Goal: Contribute content

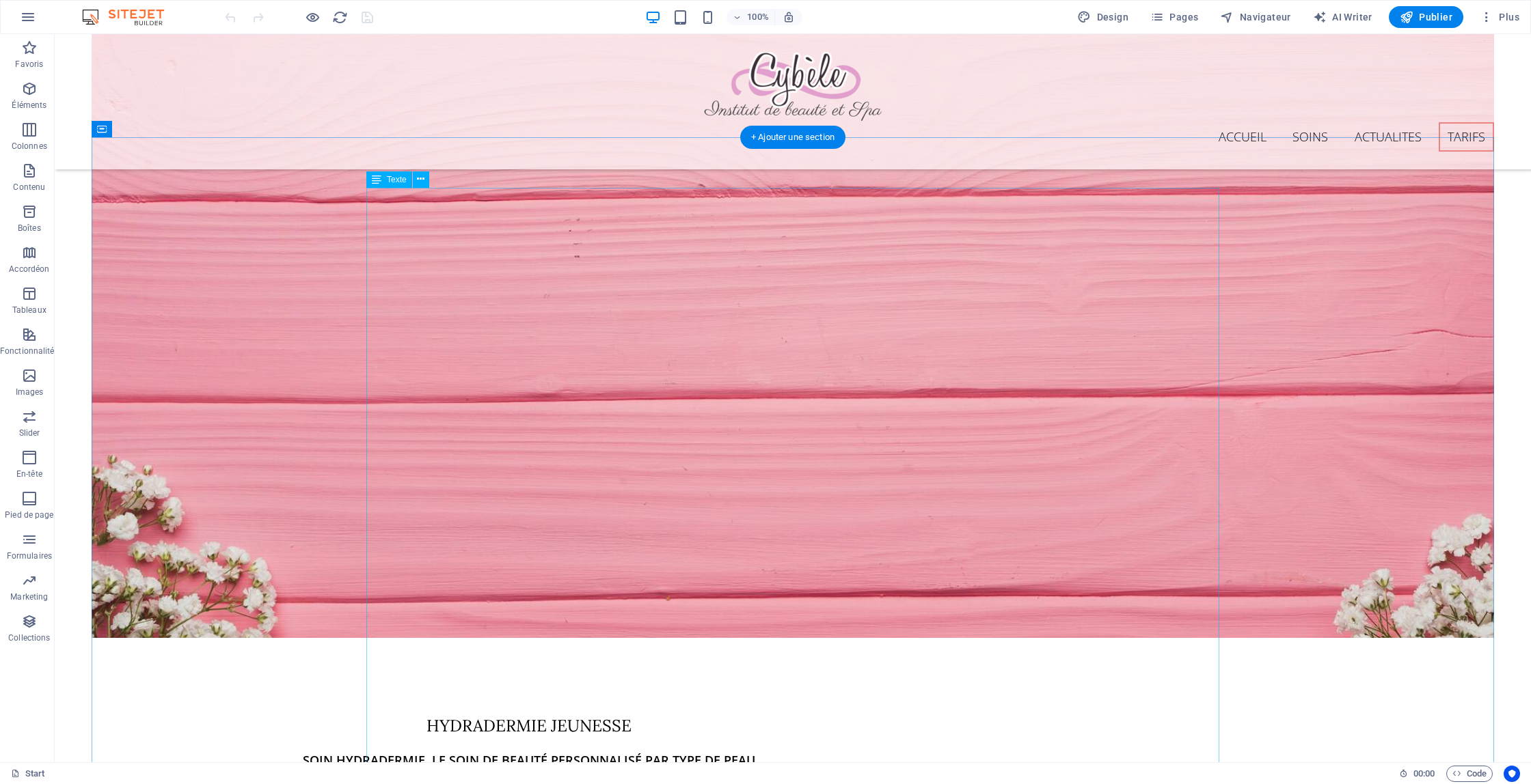
scroll to position [8701, 0]
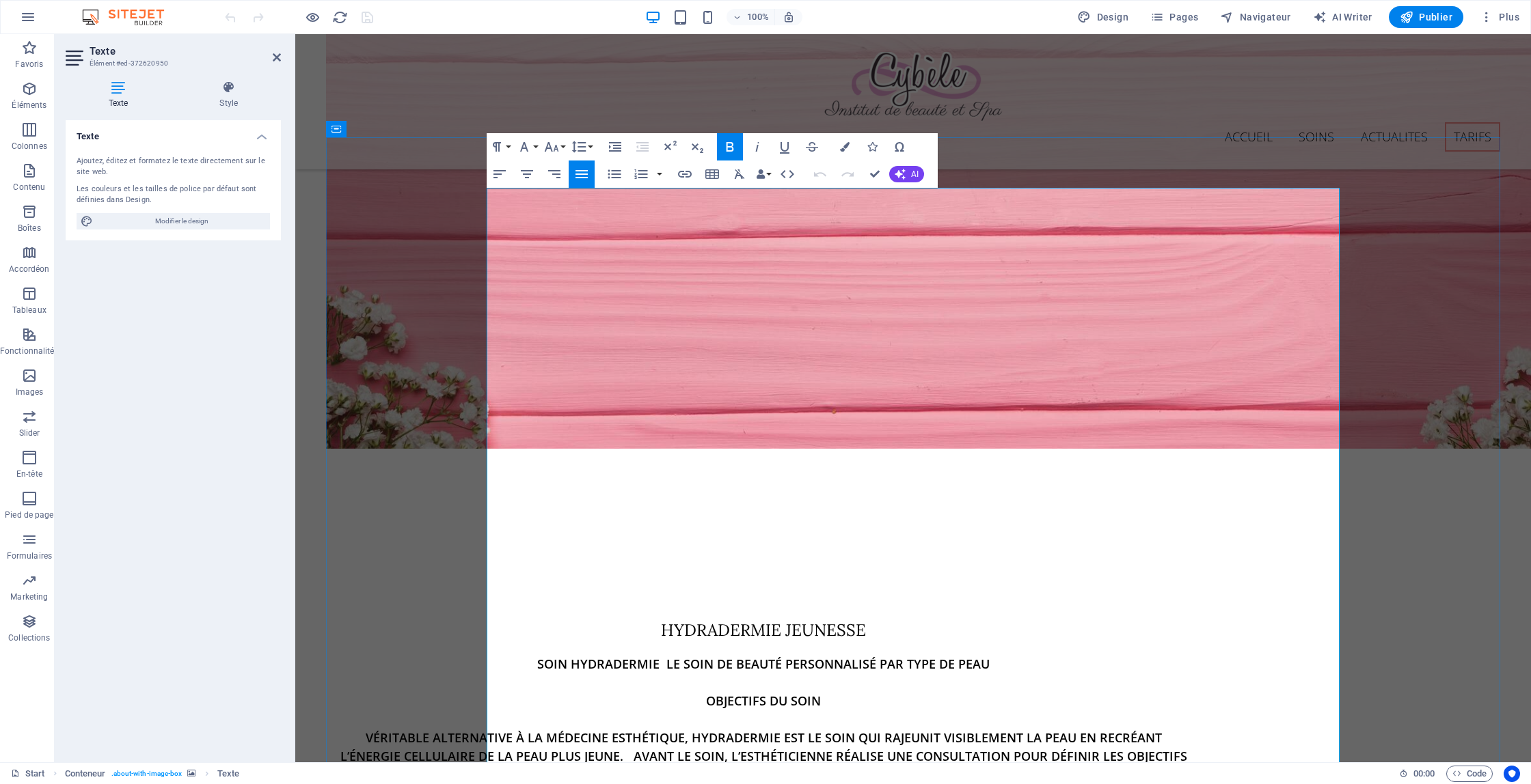
scroll to position [8701, 0]
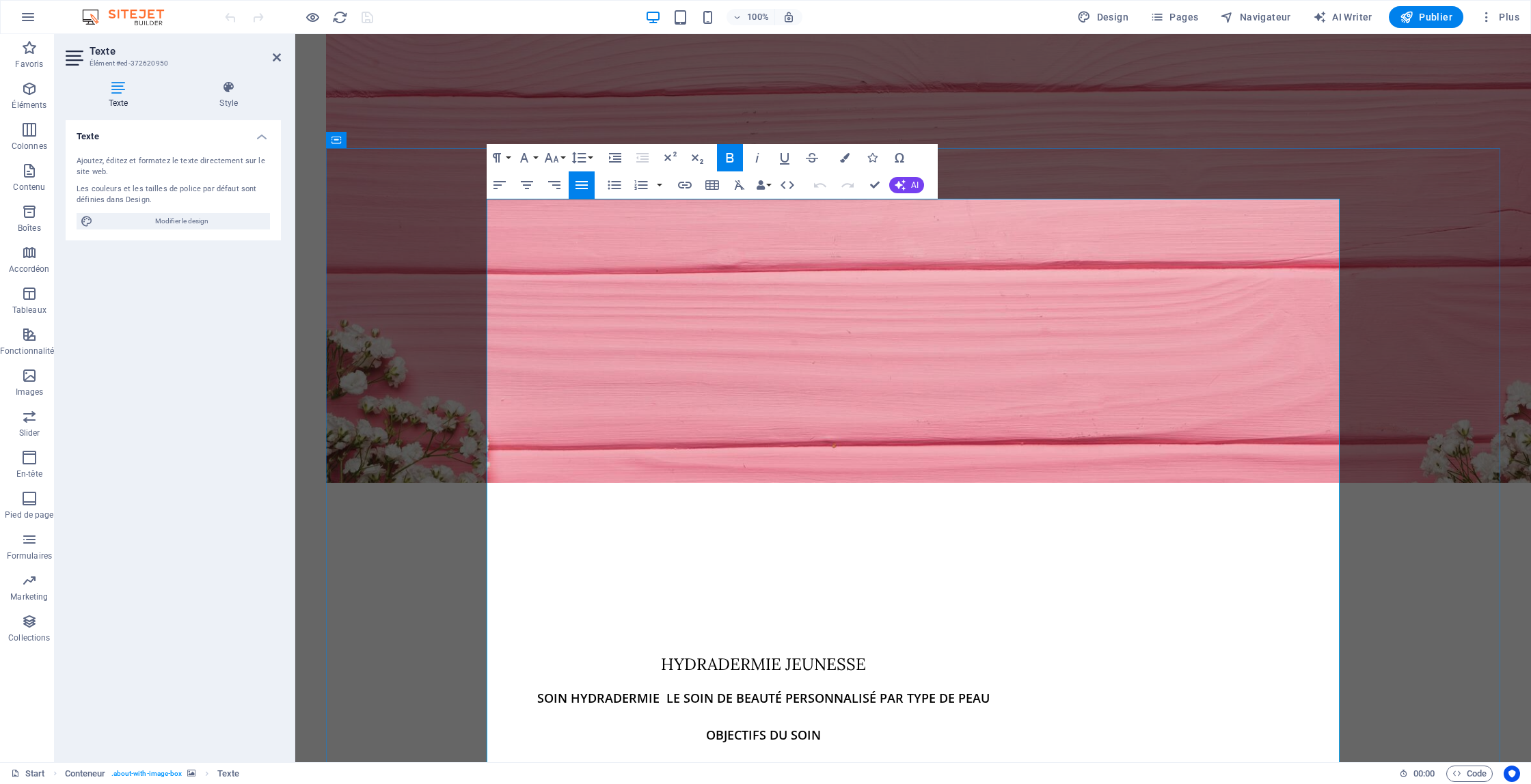
drag, startPoint x: 539, startPoint y: 262, endPoint x: 594, endPoint y: 263, distance: 55.0
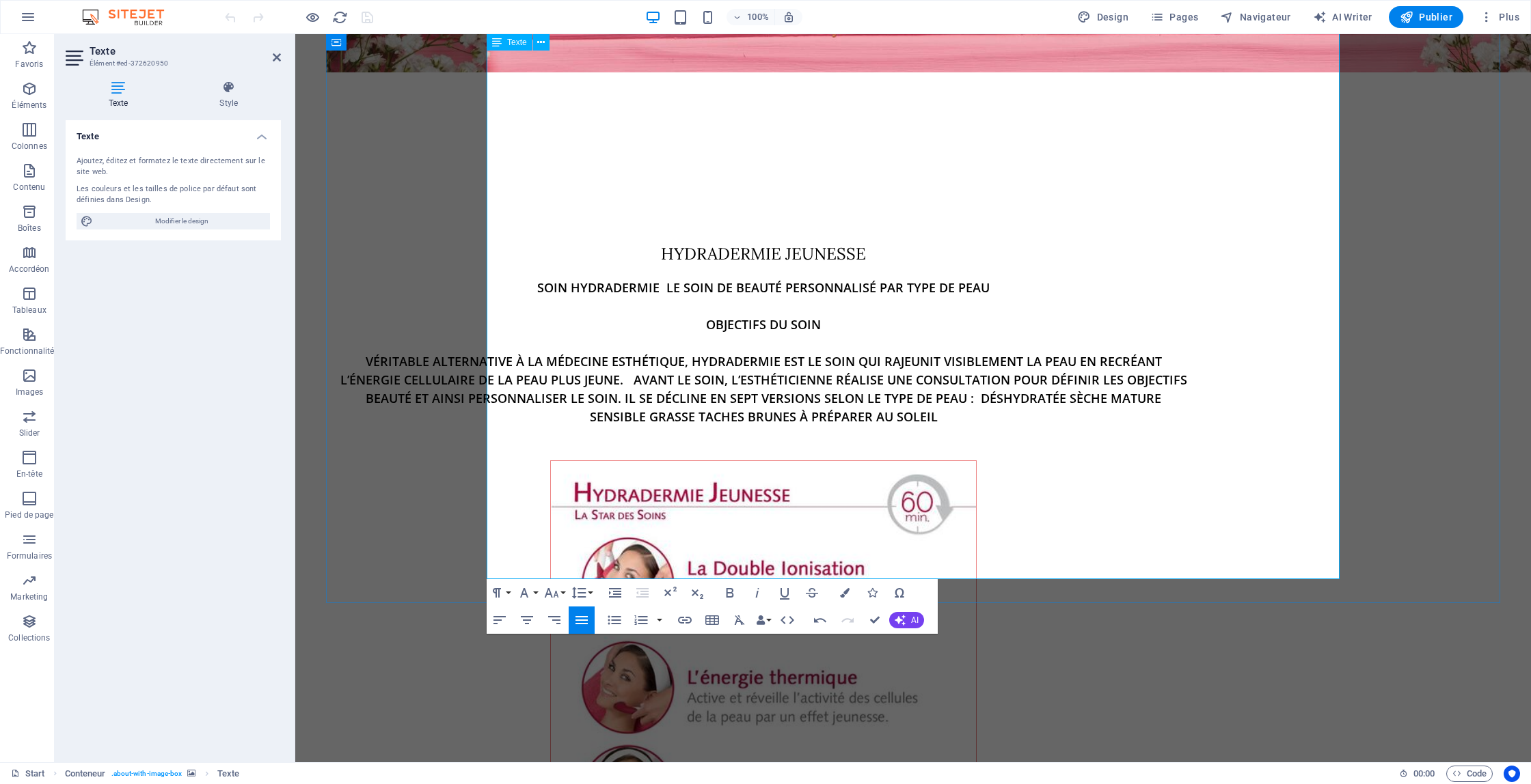
scroll to position [9114, 0]
drag, startPoint x: 710, startPoint y: 423, endPoint x: 721, endPoint y: 423, distance: 11.0
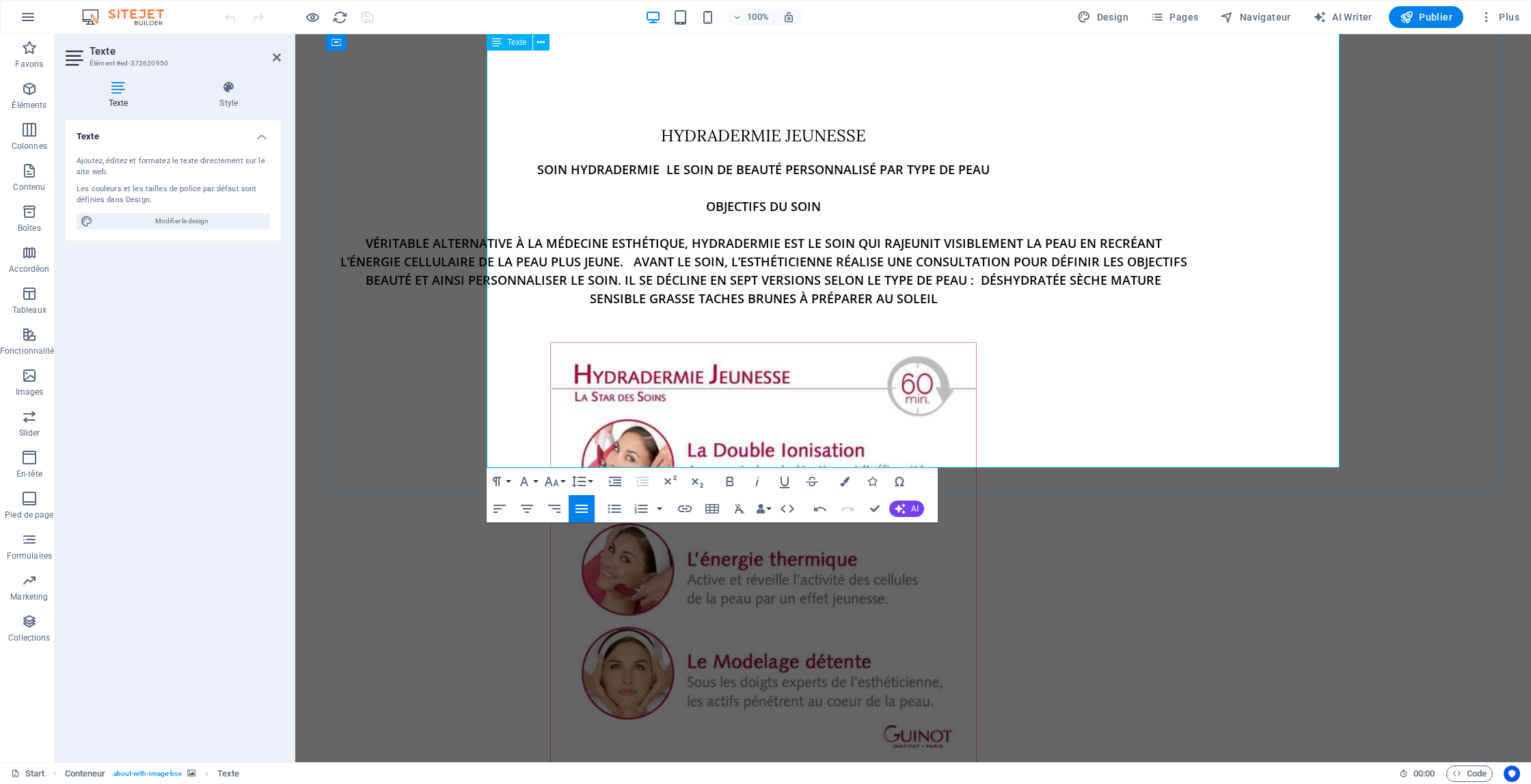
scroll to position [9232, 0]
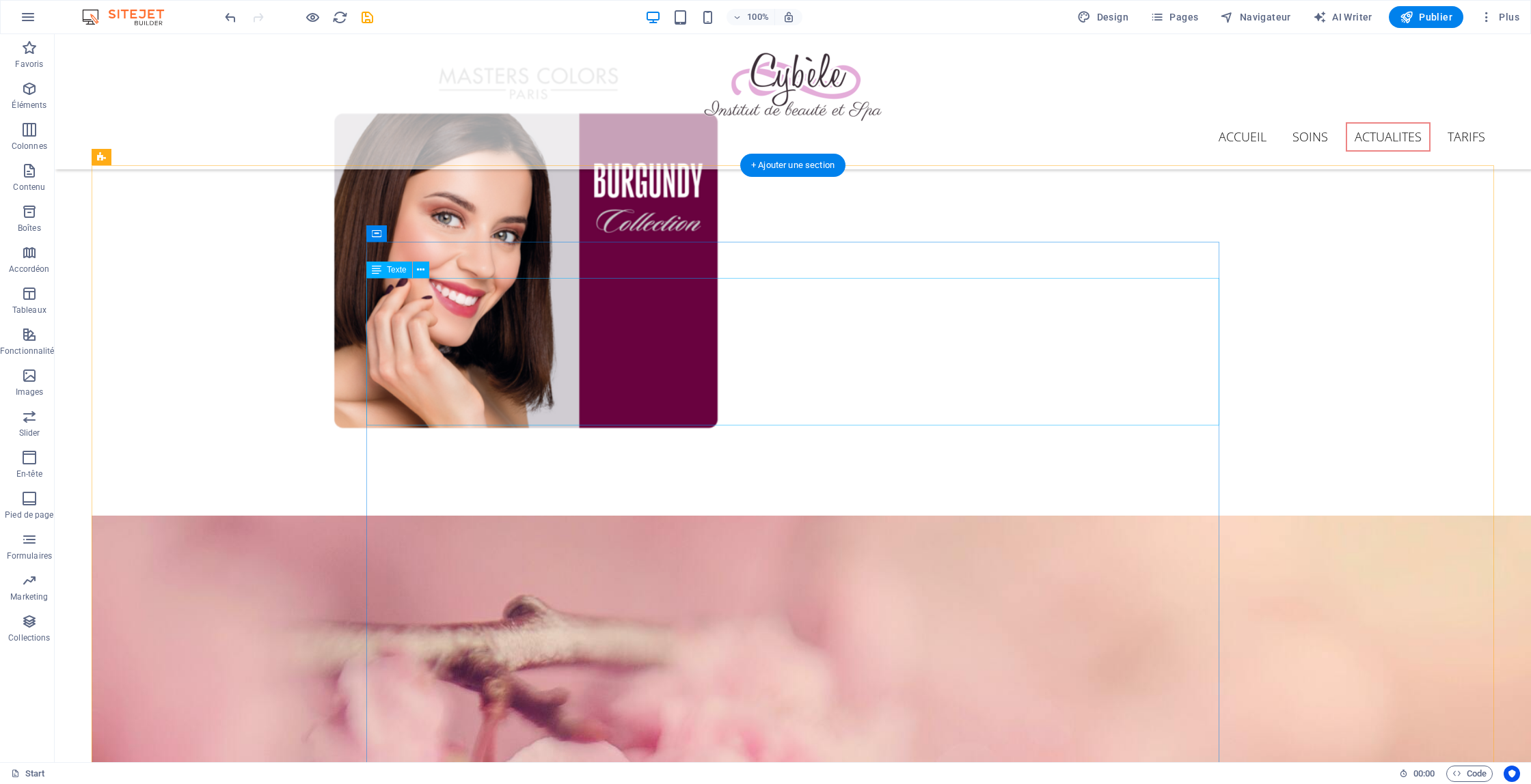
scroll to position [3776, 0]
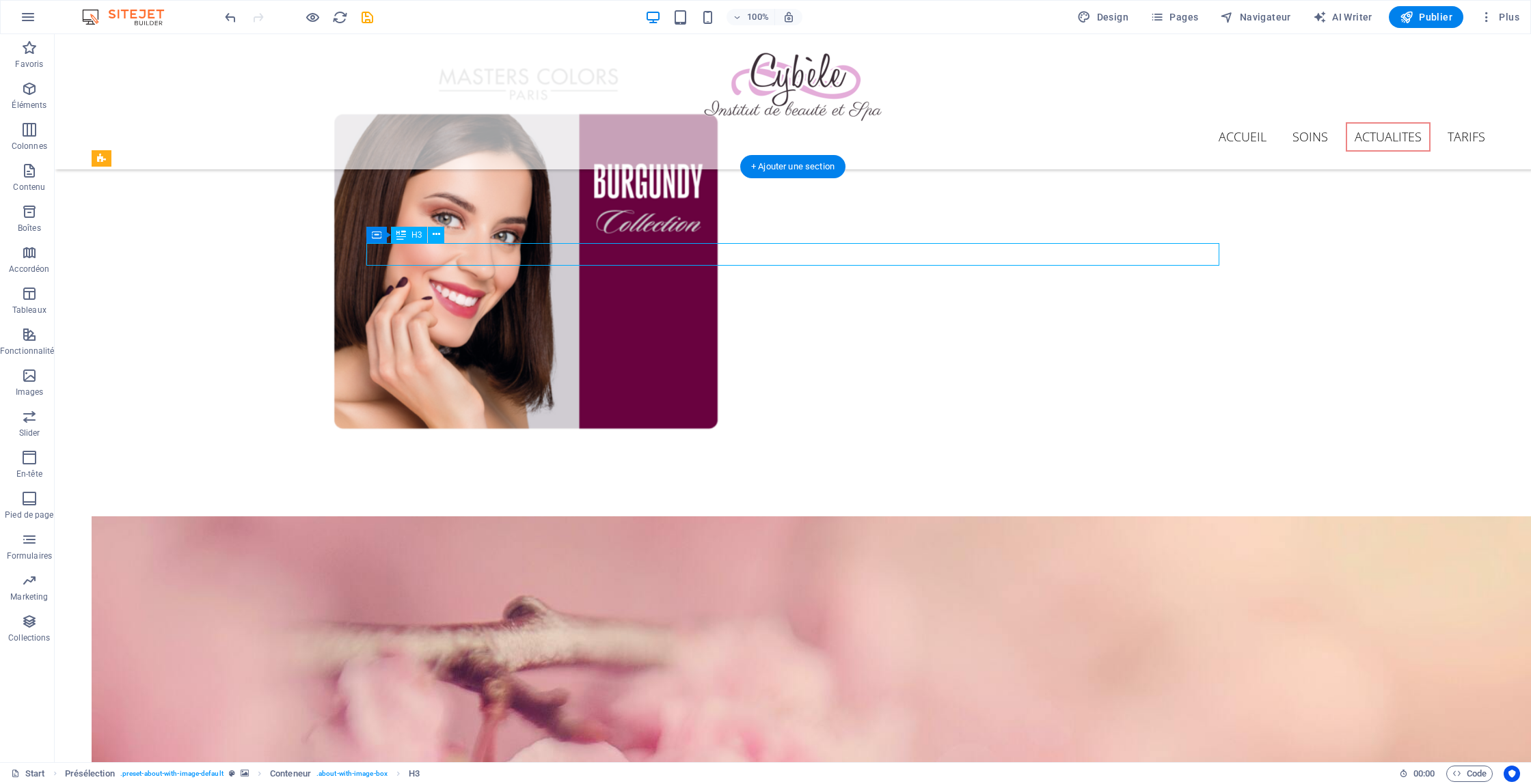
drag, startPoint x: 836, startPoint y: 256, endPoint x: 596, endPoint y: 256, distance: 240.0
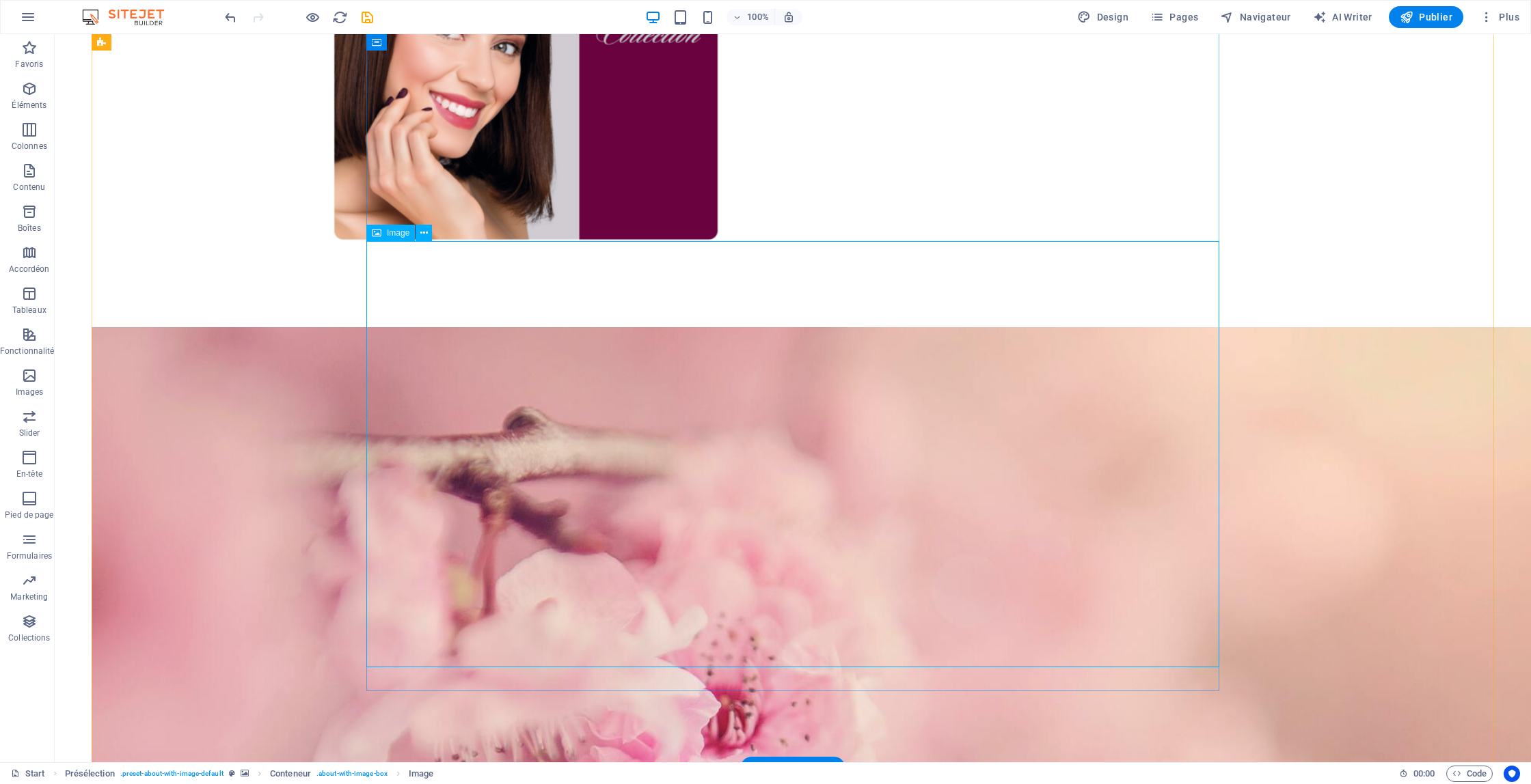
scroll to position [3997, 0]
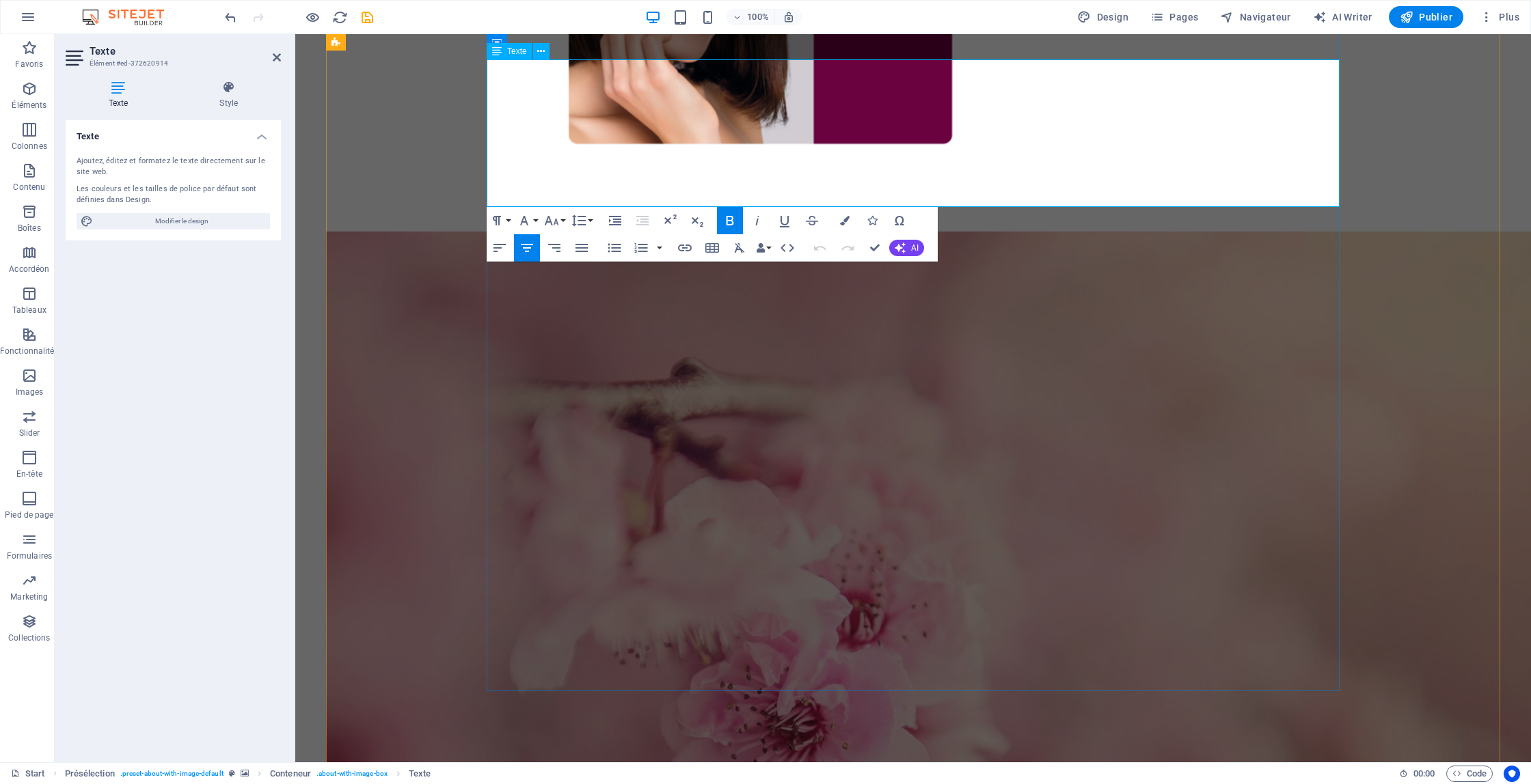
drag, startPoint x: 494, startPoint y: 141, endPoint x: 754, endPoint y: 176, distance: 262.3
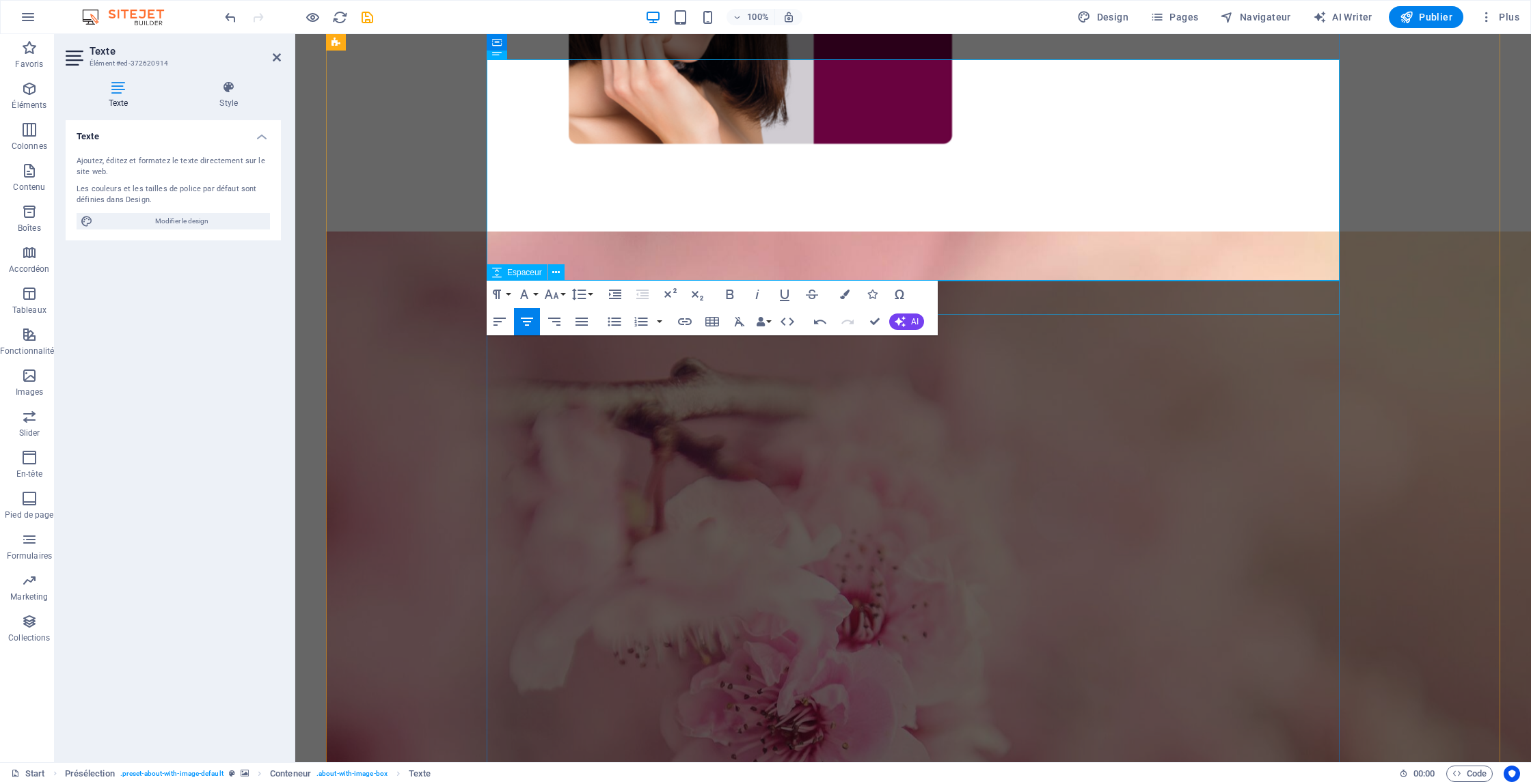
drag, startPoint x: 494, startPoint y: 214, endPoint x: 834, endPoint y: 293, distance: 349.1
drag, startPoint x: 834, startPoint y: 293, endPoint x: 779, endPoint y: 272, distance: 58.9
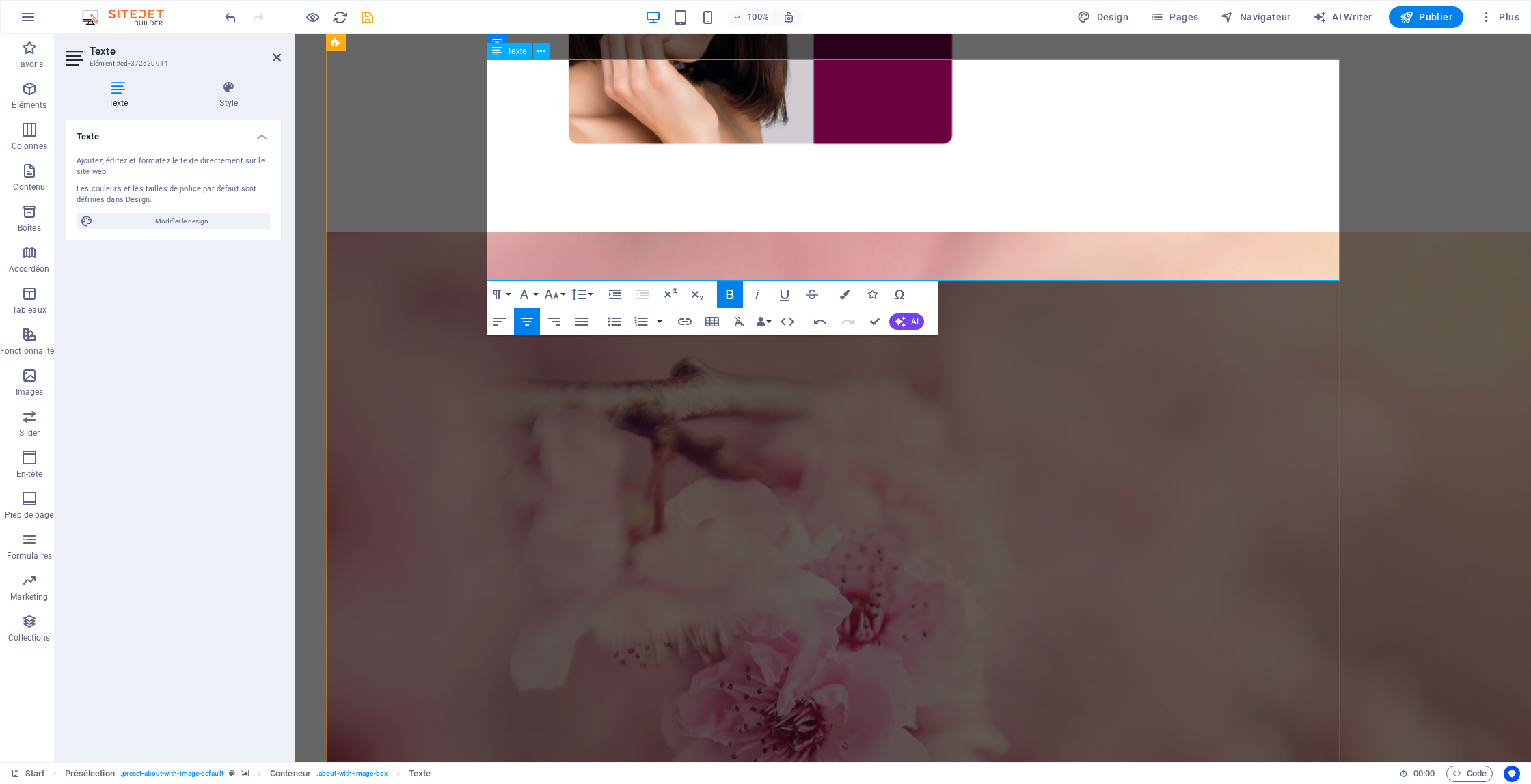
drag, startPoint x: 493, startPoint y: 216, endPoint x: 1040, endPoint y: 272, distance: 549.9
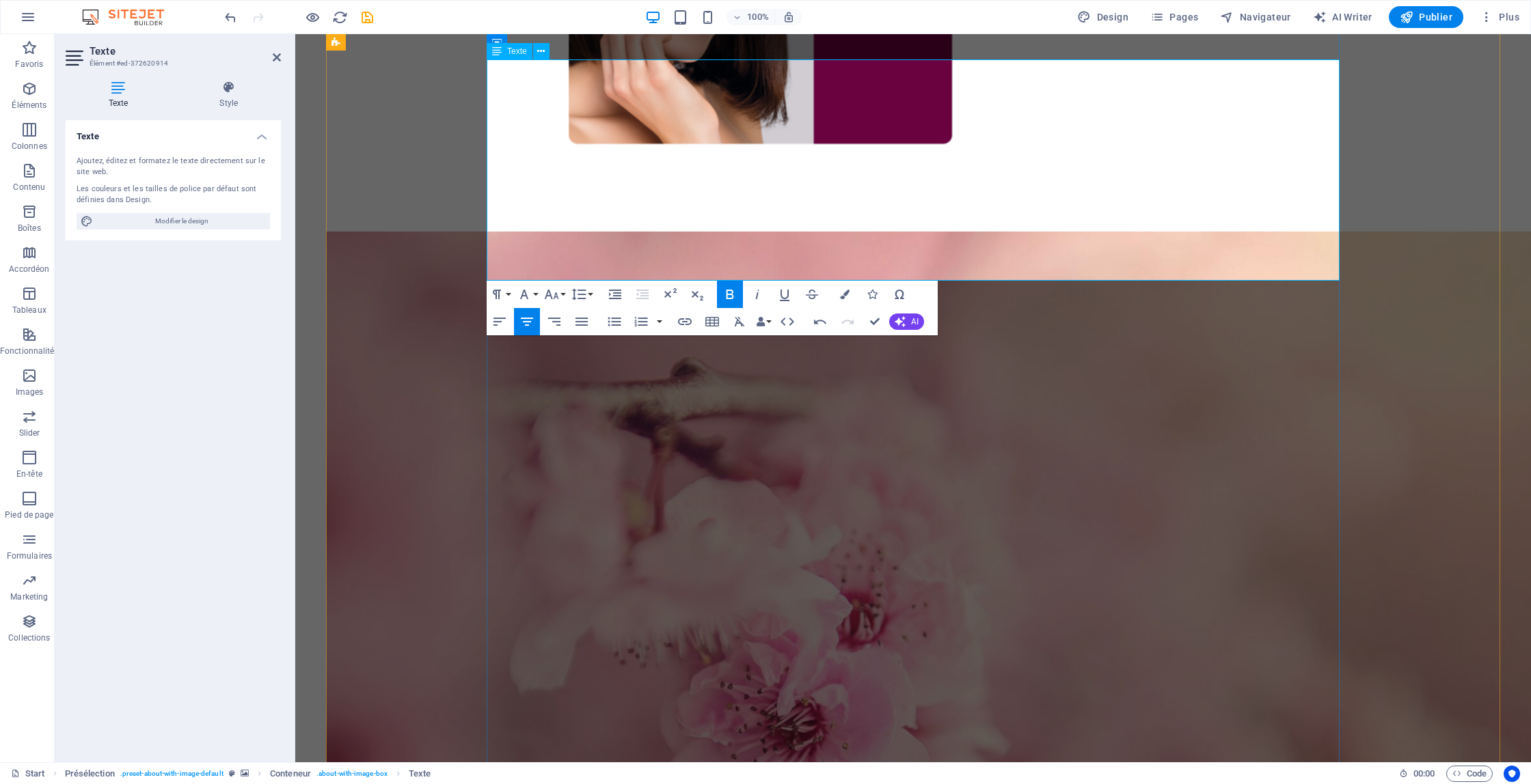
drag, startPoint x: 830, startPoint y: 68, endPoint x: 1130, endPoint y: 81, distance: 300.3
drag, startPoint x: 967, startPoint y: 106, endPoint x: 858, endPoint y: 108, distance: 109.0
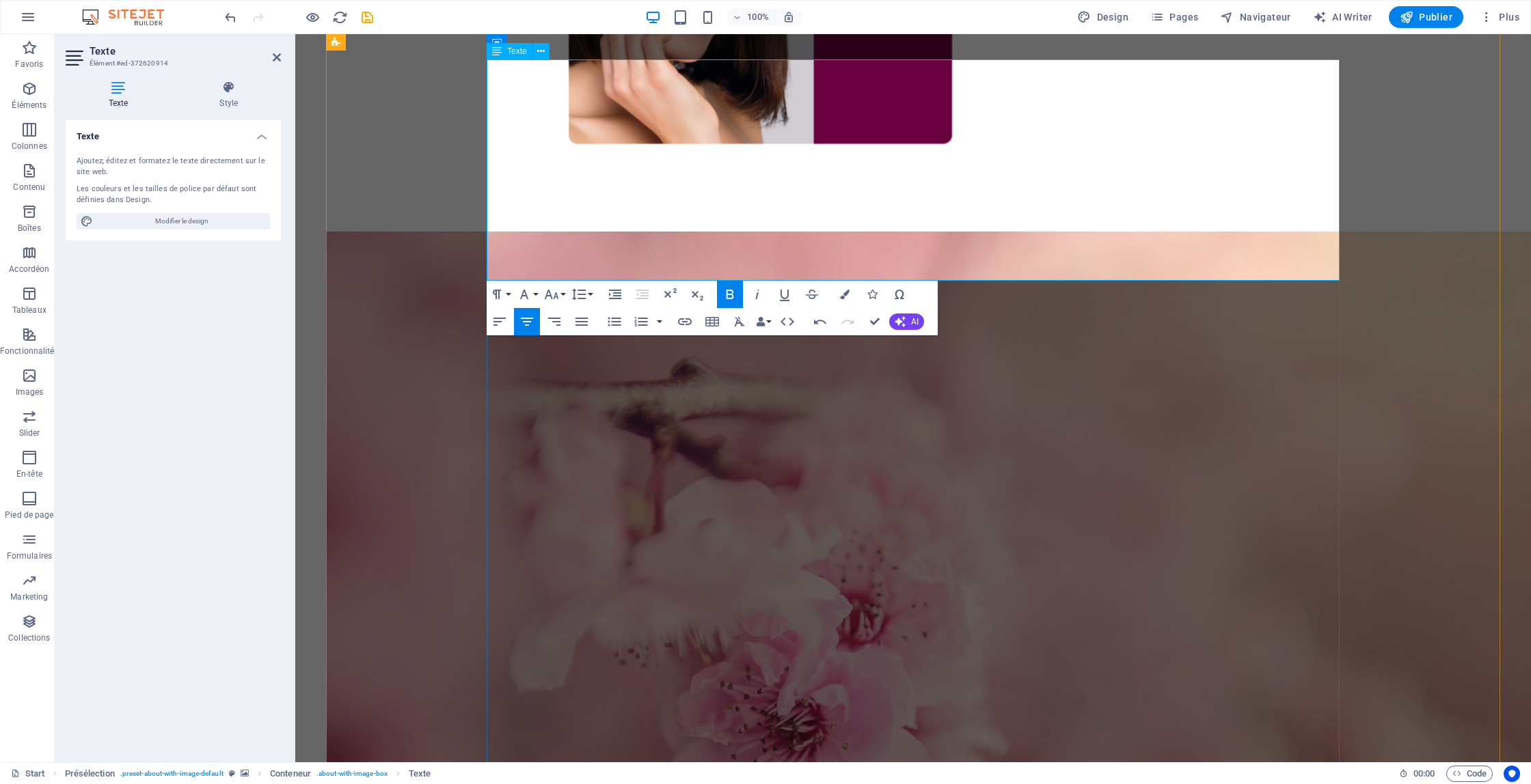
drag, startPoint x: 969, startPoint y: 89, endPoint x: 843, endPoint y: 94, distance: 126.1
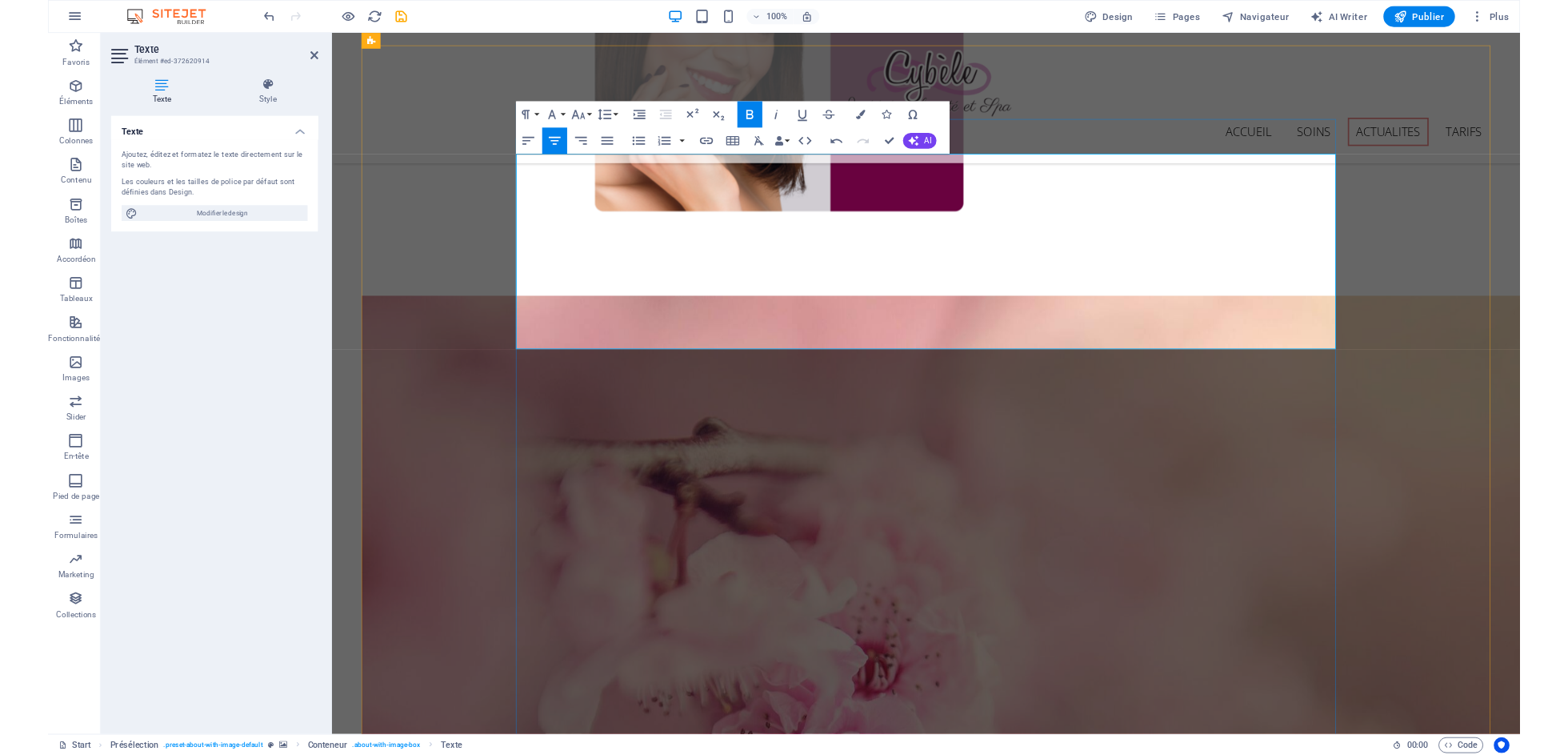
scroll to position [4558, 0]
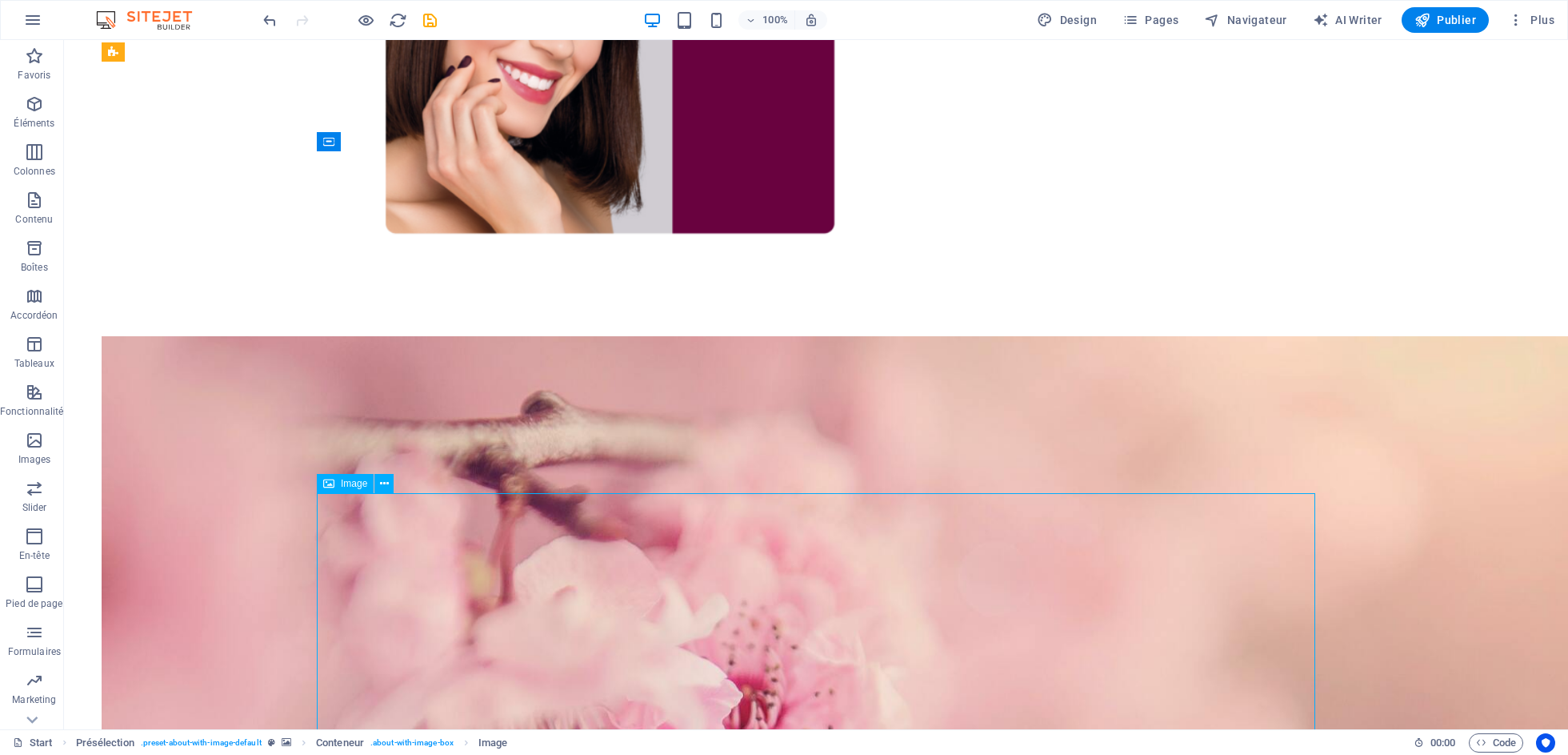
drag, startPoint x: 802, startPoint y: 591, endPoint x: 521, endPoint y: 591, distance: 281.0
select select "%"
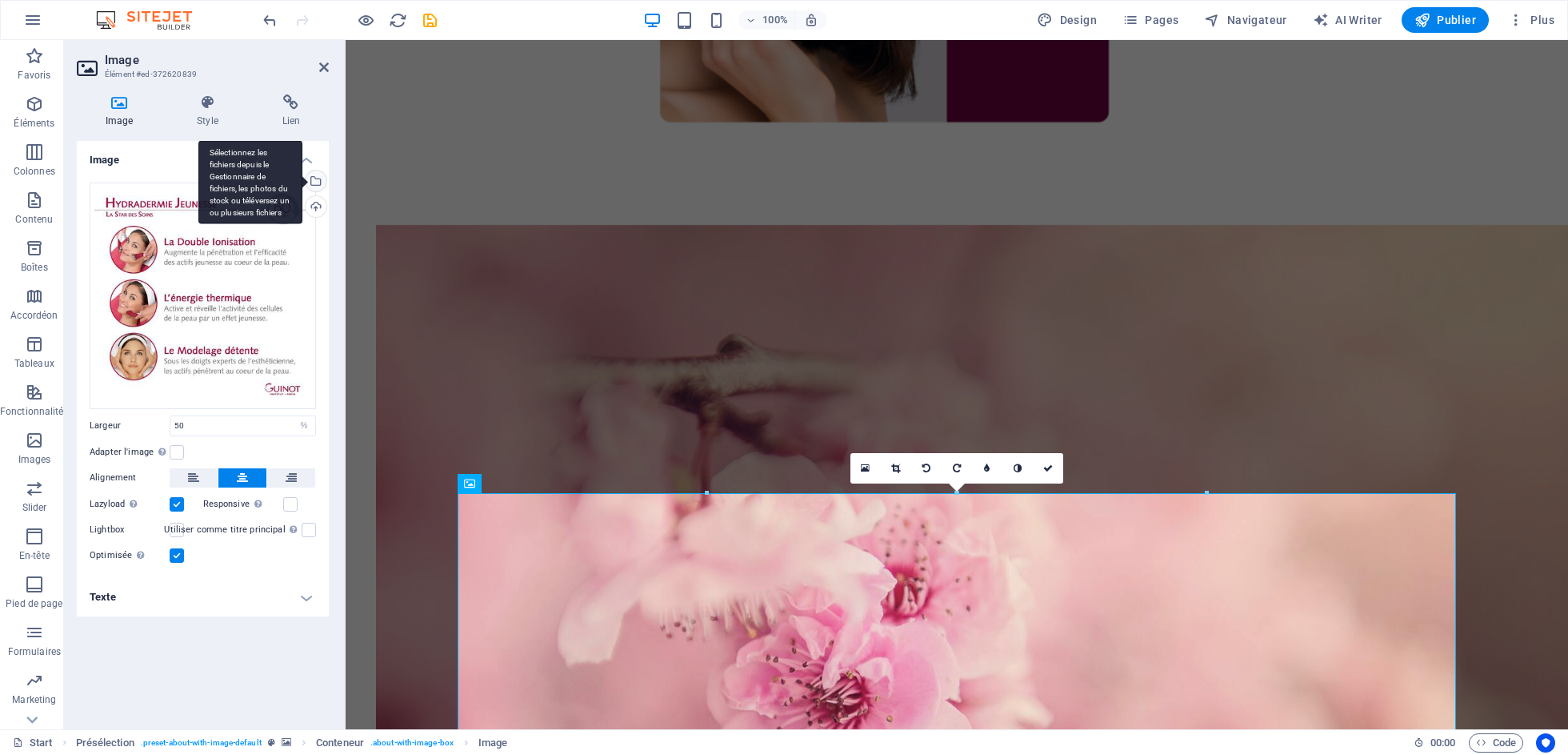
click at [320, 179] on div "Sélectionnez les fichiers depuis le Gestionnaire de fichiers, les photos du sto…" at bounding box center [314, 181] width 24 height 24
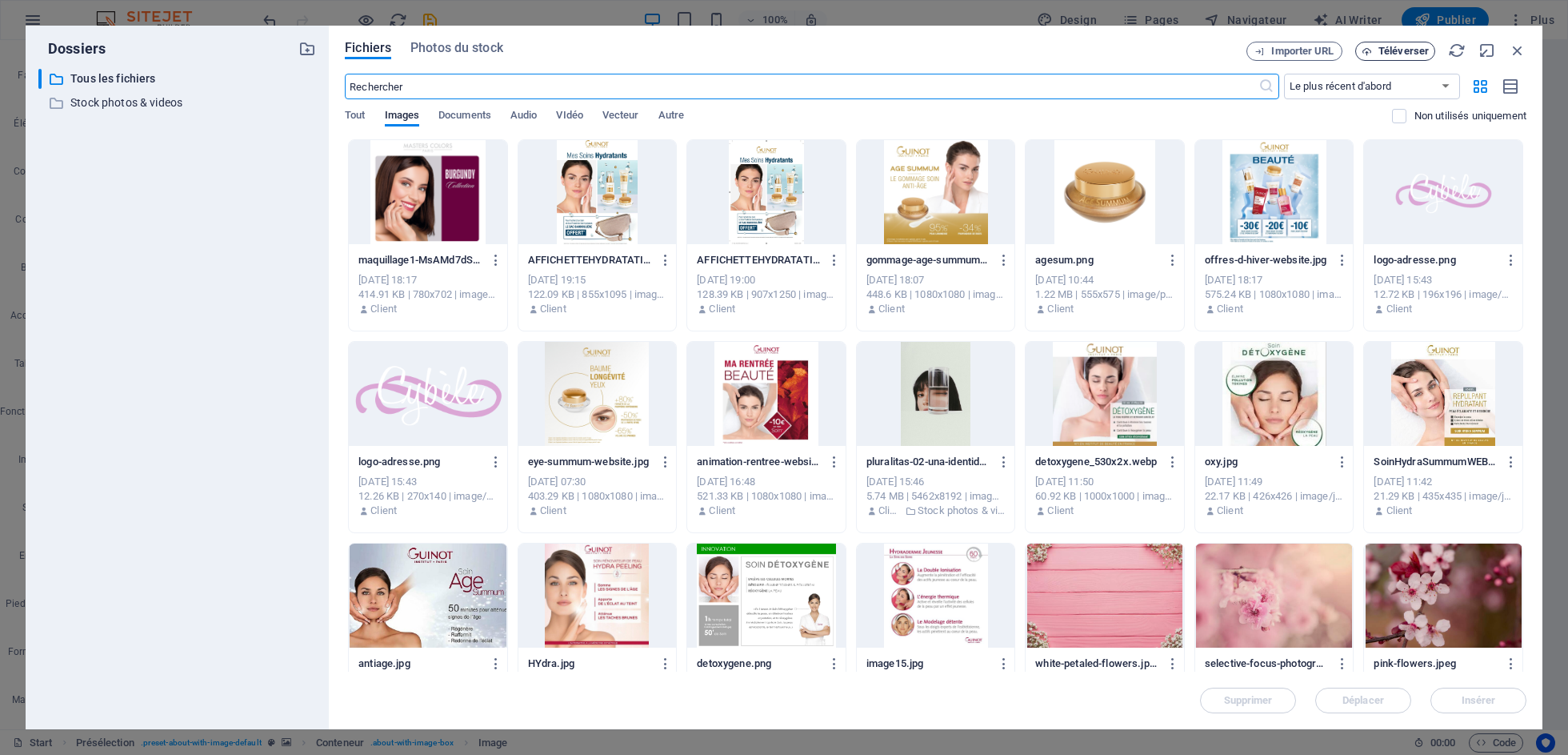
click at [1395, 48] on span "Téléverser" at bounding box center [1403, 51] width 50 height 9
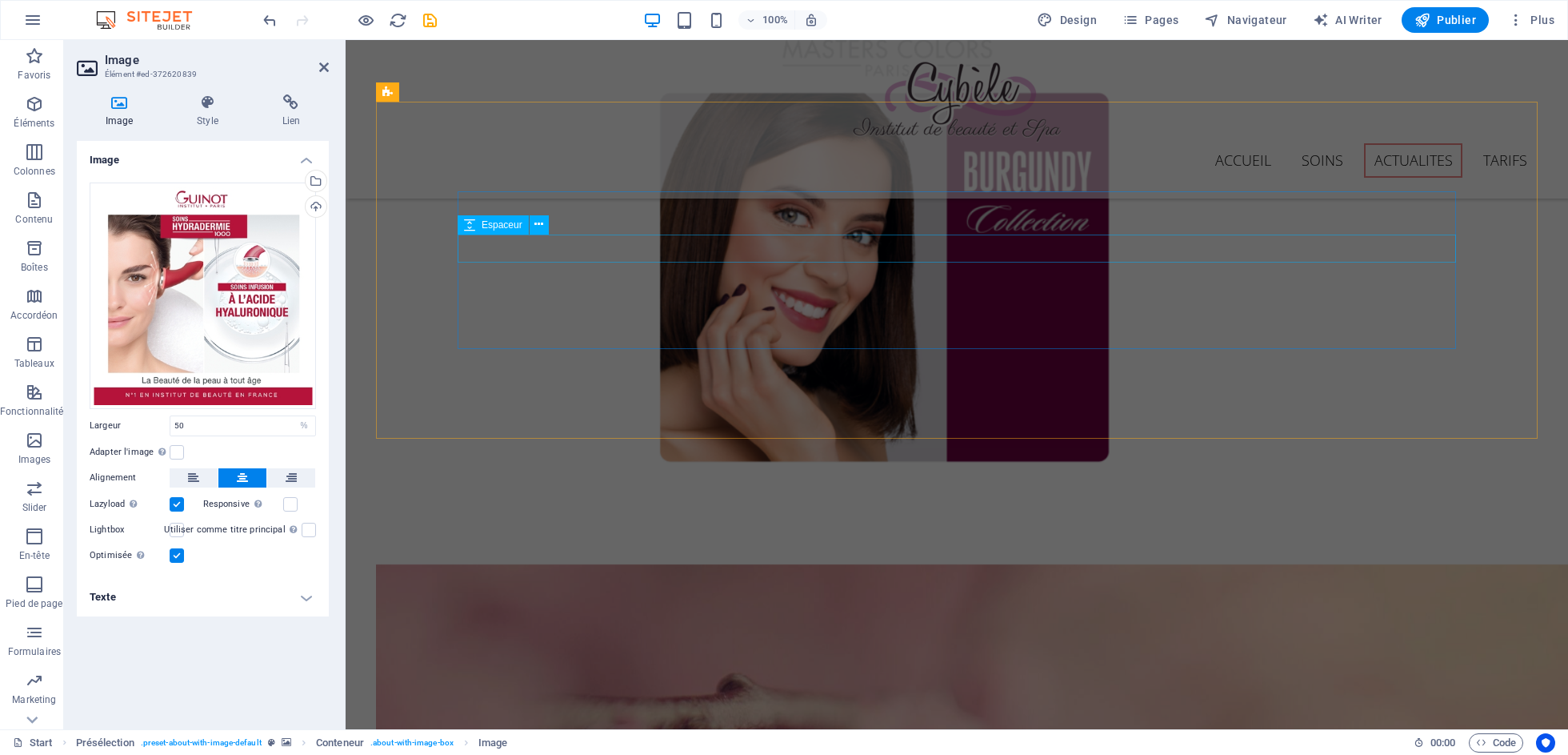
scroll to position [4181, 0]
drag, startPoint x: 323, startPoint y: 65, endPoint x: 258, endPoint y: 26, distance: 75.8
click at [323, 65] on icon at bounding box center [324, 66] width 9 height 12
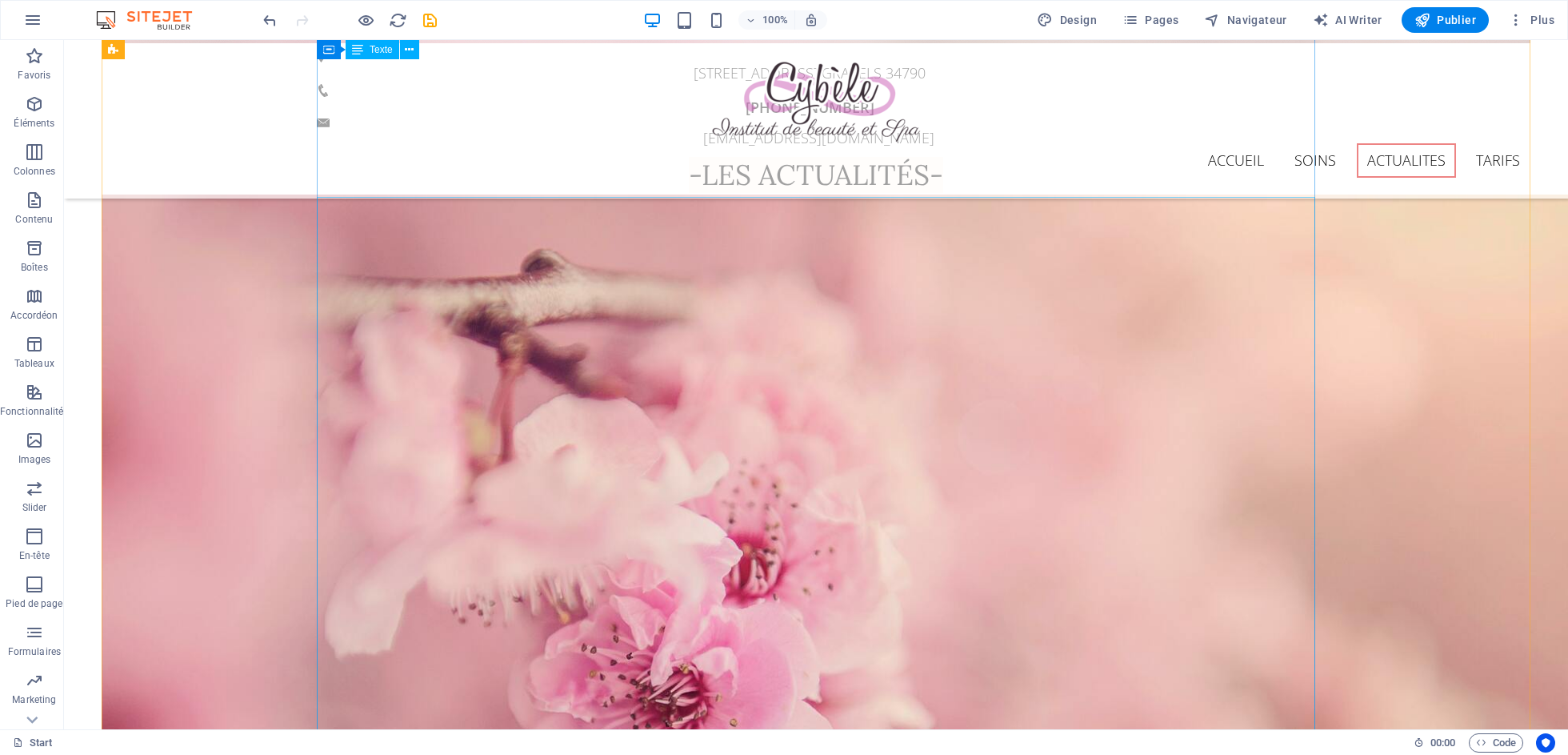
scroll to position [2633, 0]
click at [1464, 28] on span "Publier" at bounding box center [1445, 20] width 62 height 16
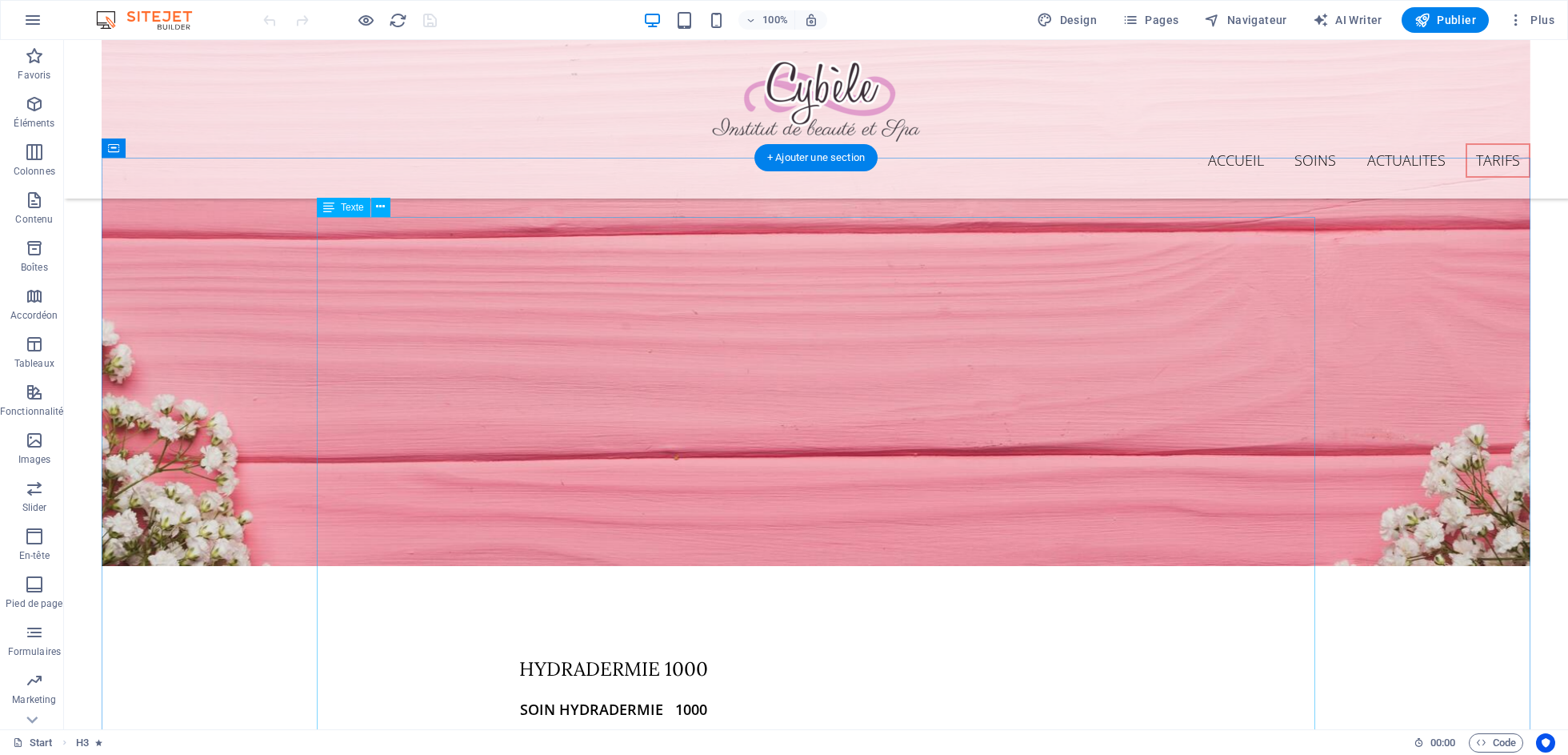
scroll to position [10293, 0]
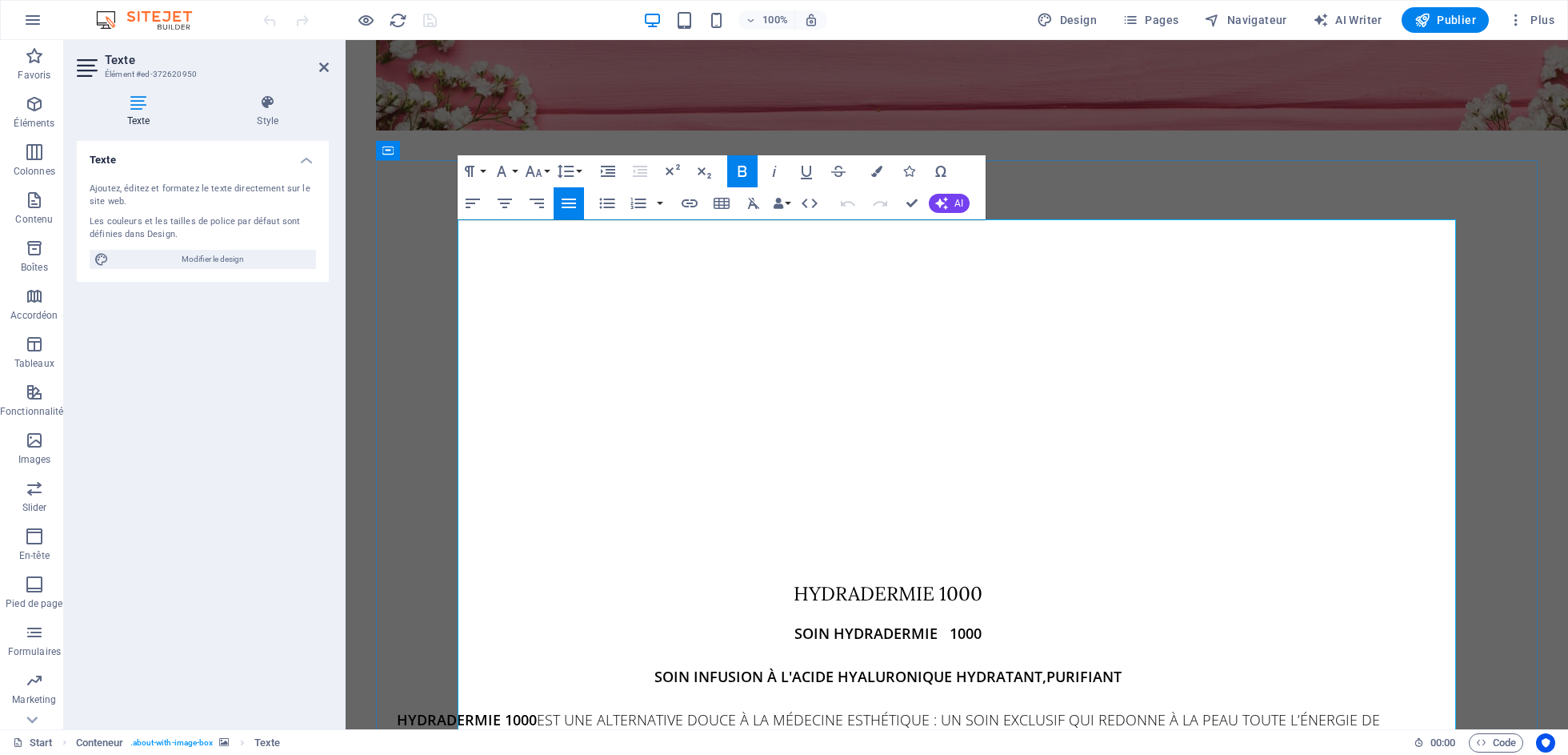
drag, startPoint x: 692, startPoint y: 279, endPoint x: 739, endPoint y: 299, distance: 51.1
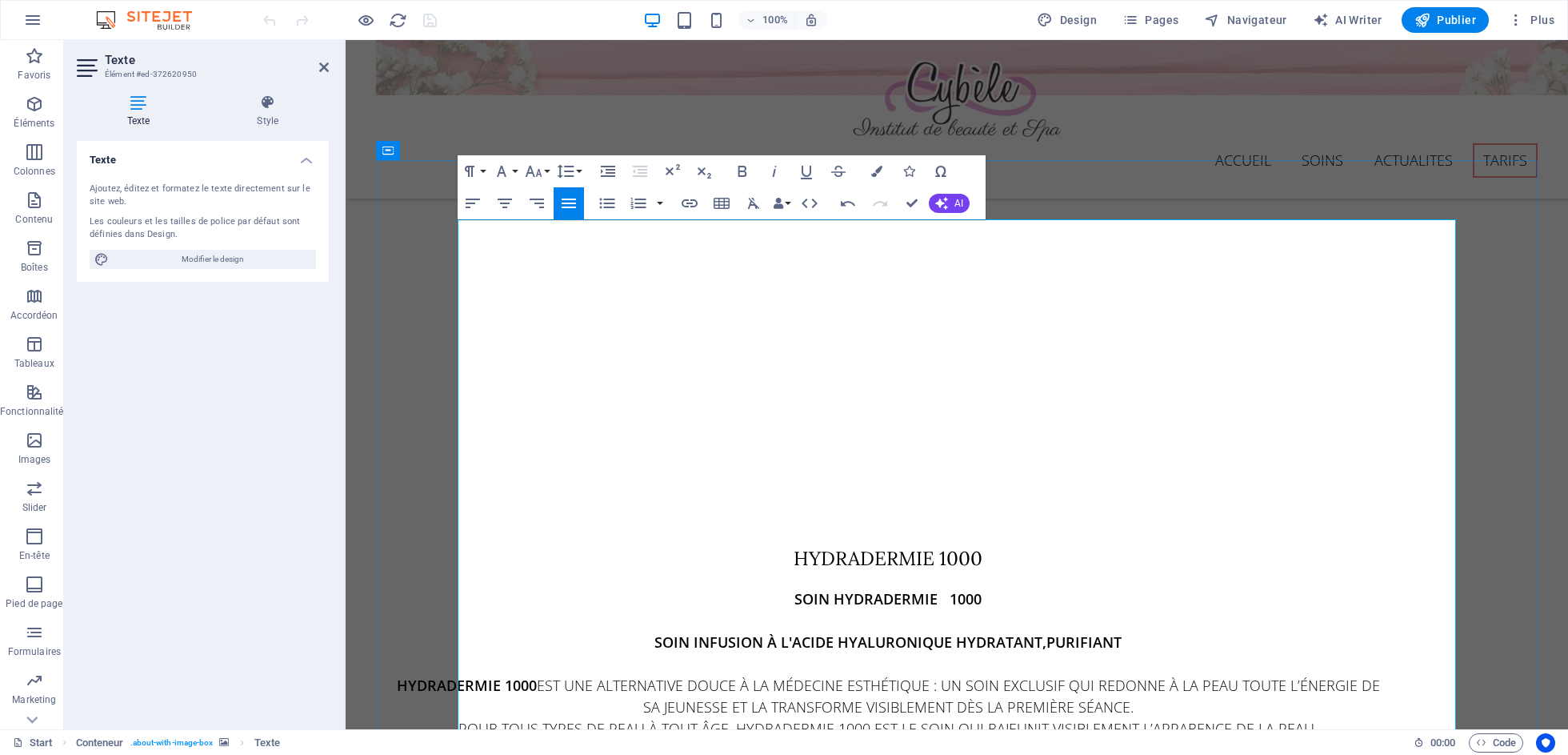
scroll to position [10292, 0]
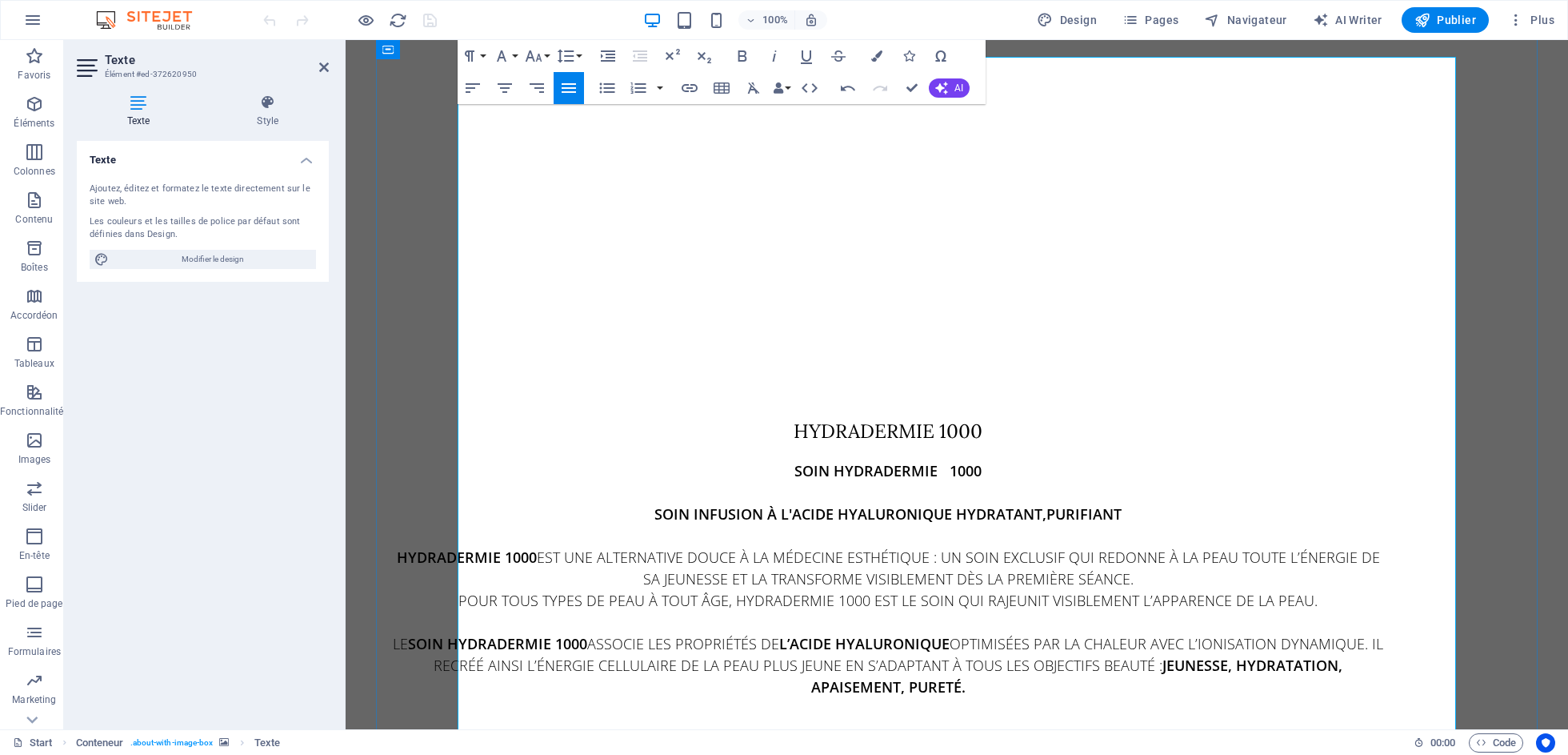
scroll to position [10456, 0]
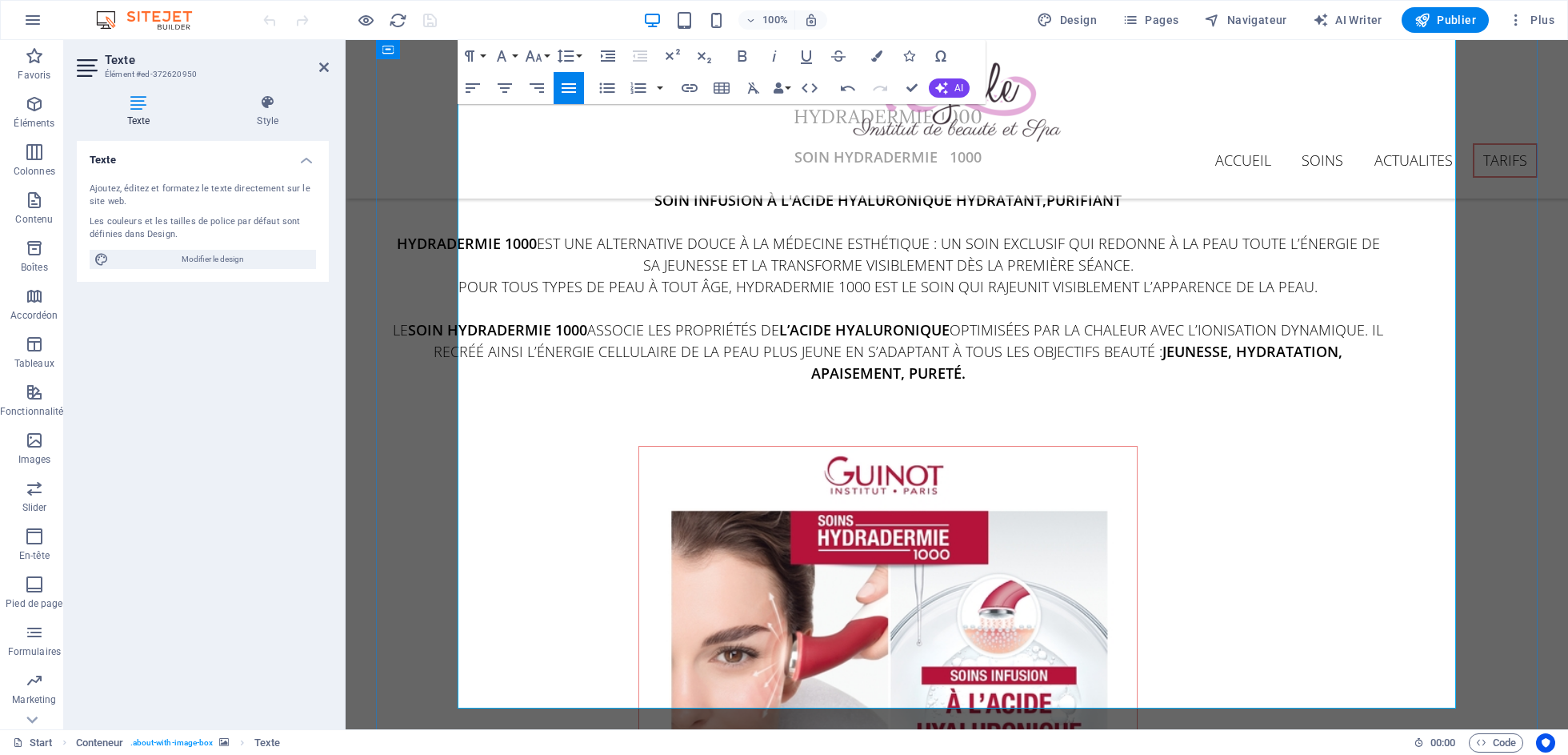
scroll to position [10732, 0]
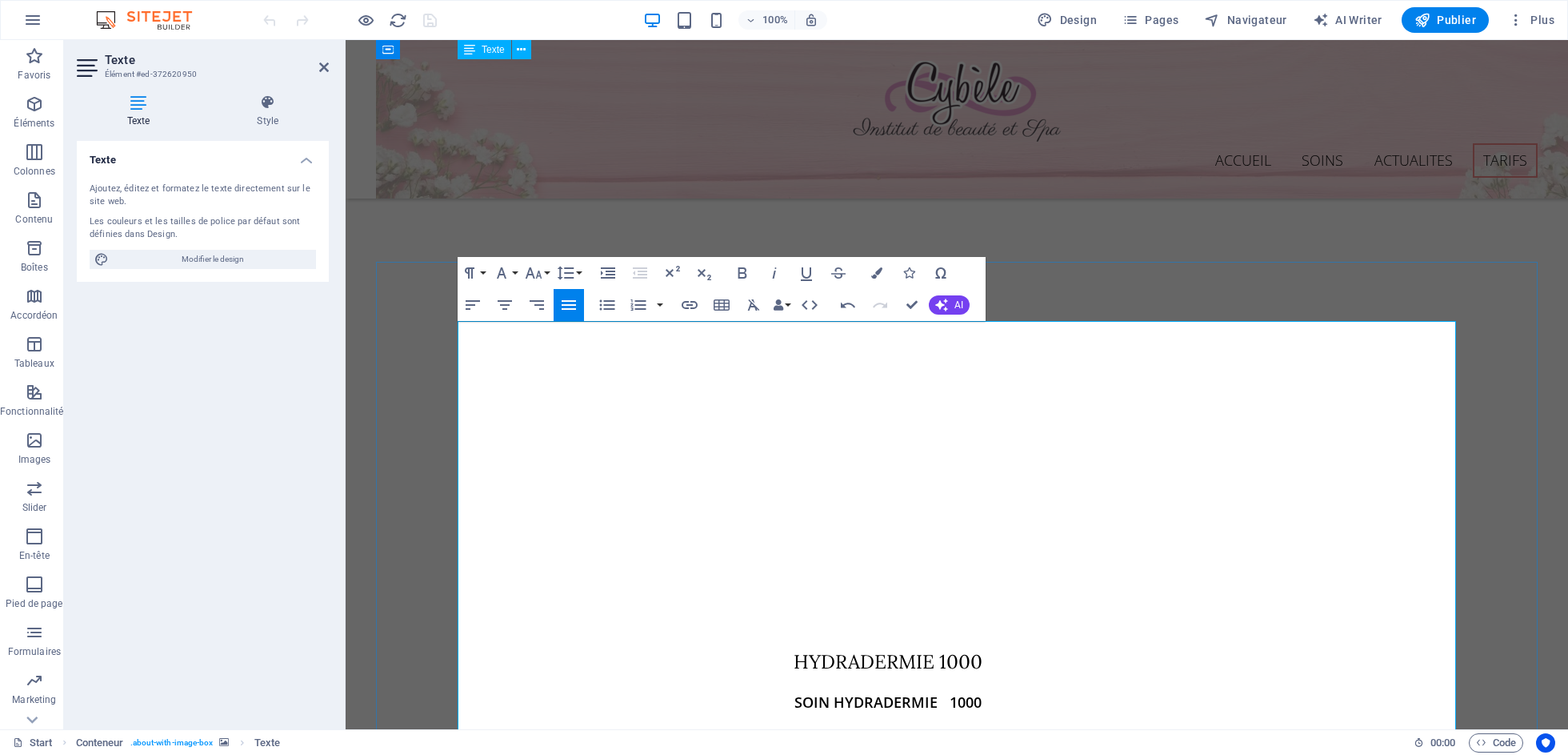
scroll to position [10186, 0]
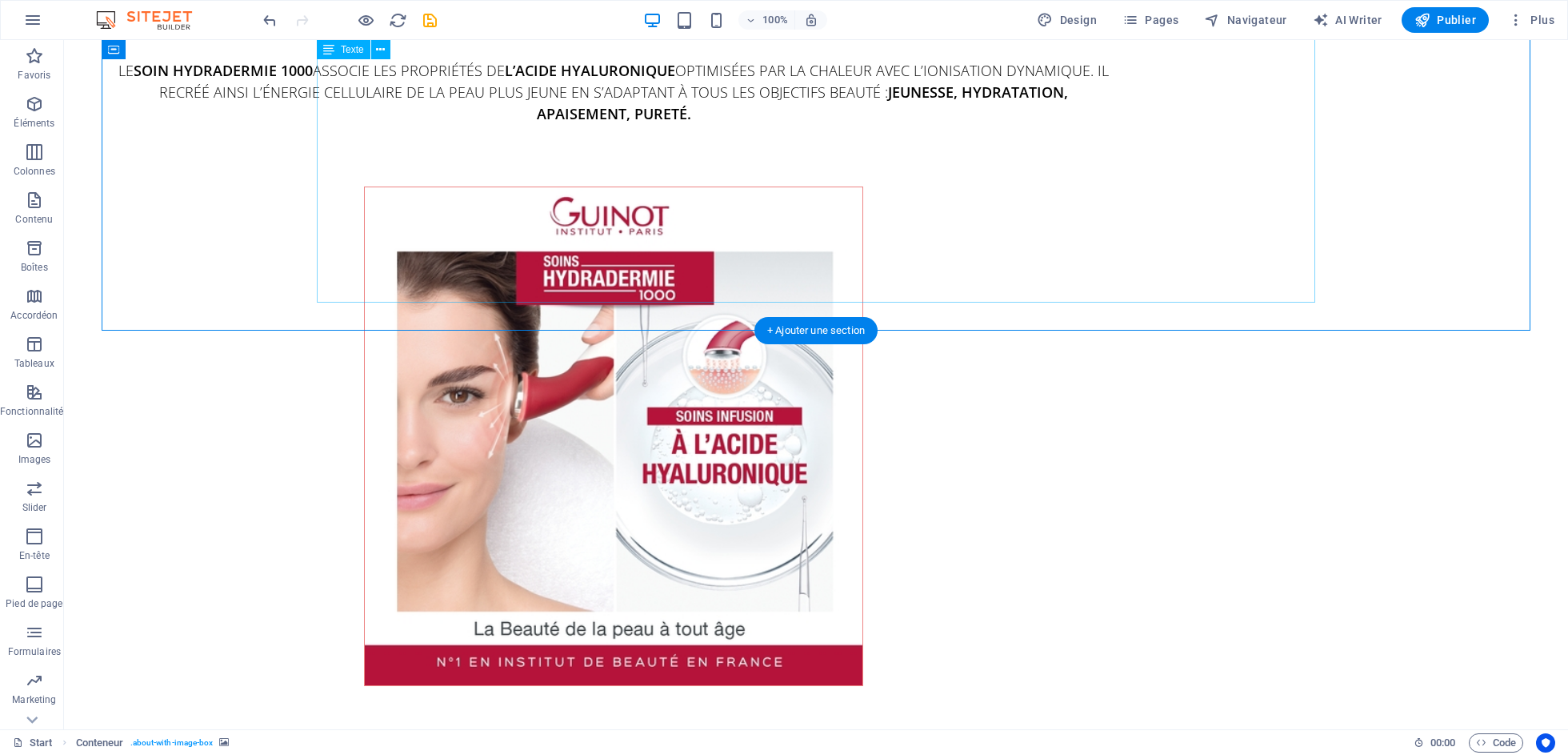
scroll to position [11141, 0]
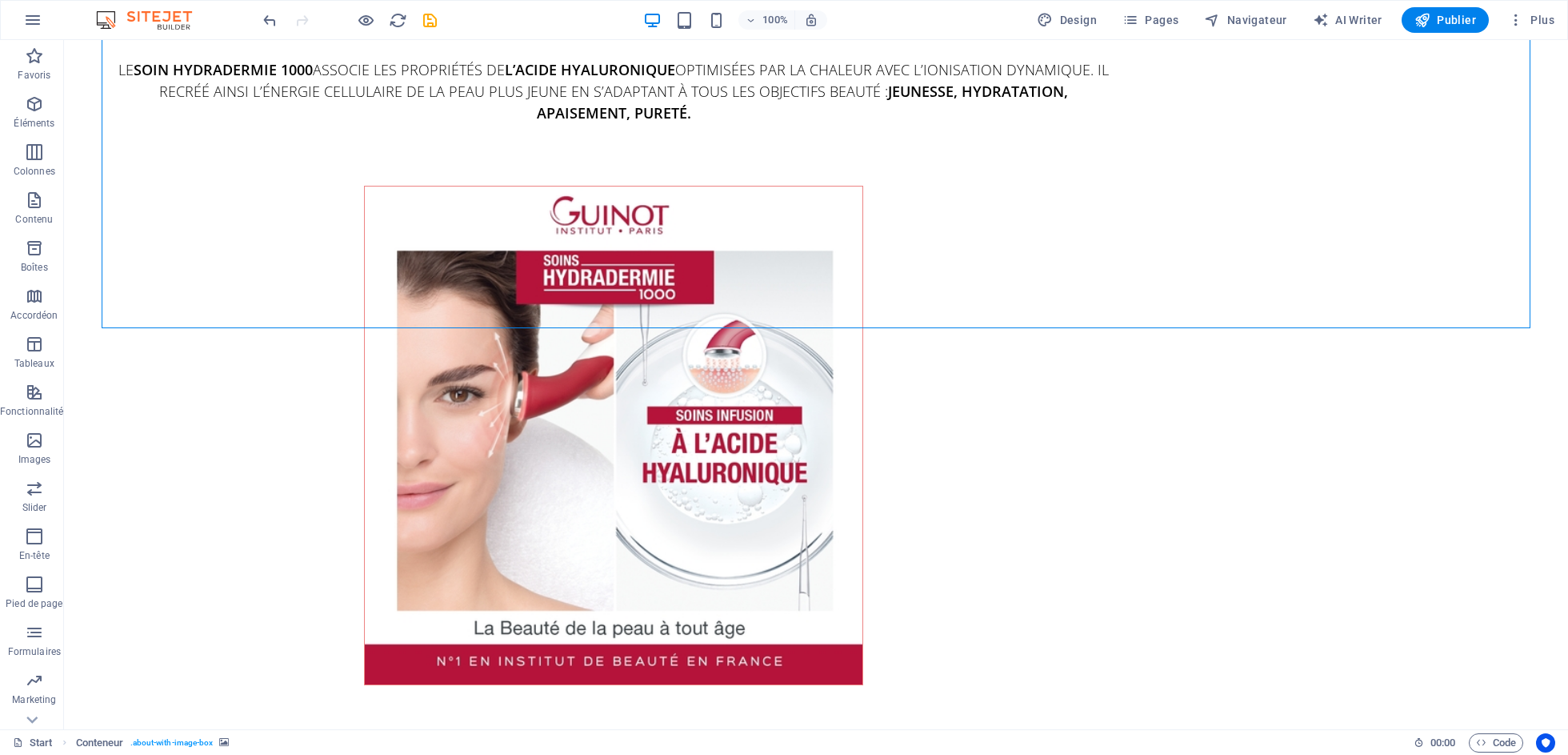
drag, startPoint x: 1449, startPoint y: 28, endPoint x: 1424, endPoint y: 33, distance: 25.5
click at [1448, 28] on button "Publier" at bounding box center [1445, 20] width 87 height 26
